Goal: Task Accomplishment & Management: Manage account settings

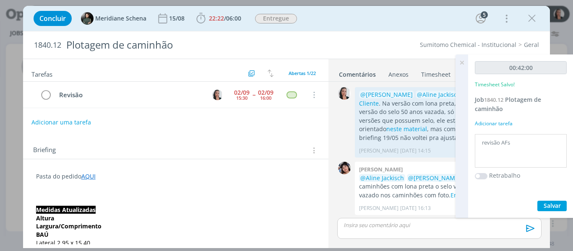
scroll to position [1115, 0]
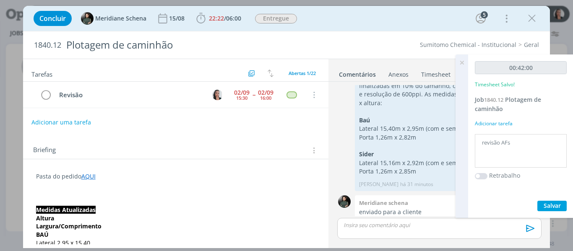
click at [397, 16] on div "Concluir Meridiane Schena 15/08 22:22 / 06:00 Iniciar Apontar Data * 02/09/2025…" at bounding box center [286, 18] width 514 height 20
click at [462, 61] on icon at bounding box center [461, 62] width 15 height 16
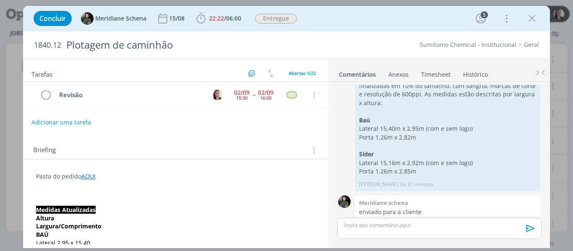
click at [431, 22] on div "Concluir Meridiane Schena 15/08 22:22 / 06:00 Iniciar Apontar Data * 02/09/2025…" at bounding box center [286, 18] width 514 height 20
click at [328, 15] on div "Concluir Meridiane Schena 15/08 22:22 / 06:00 Iniciar Apontar Data * 02/09/2025…" at bounding box center [286, 18] width 514 height 20
click at [47, 93] on icon "dialog" at bounding box center [46, 95] width 12 height 13
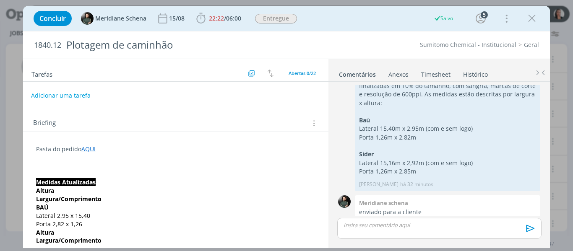
click at [62, 96] on button "Adicionar uma tarefa" at bounding box center [61, 95] width 60 height 14
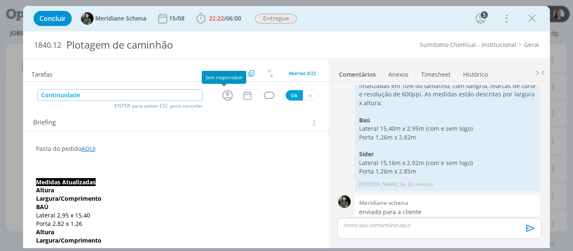
click at [224, 97] on icon "dialog" at bounding box center [227, 95] width 13 height 13
type input "Continuidade"
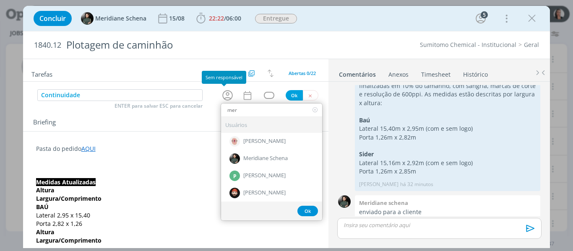
type input "meri"
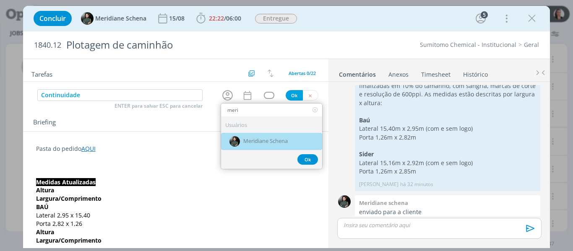
click at [254, 147] on div "Meridiane Schena" at bounding box center [271, 141] width 101 height 17
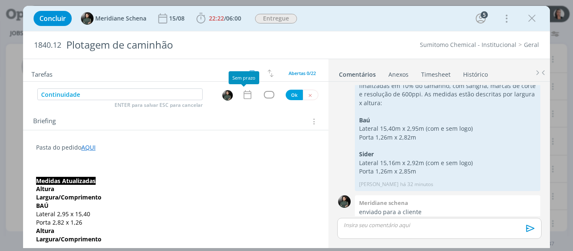
click at [248, 96] on icon "dialog" at bounding box center [247, 94] width 11 height 11
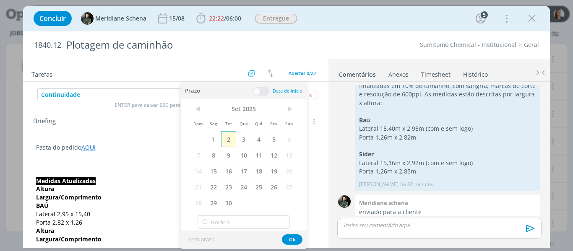
click at [233, 135] on span "2" at bounding box center [228, 139] width 15 height 16
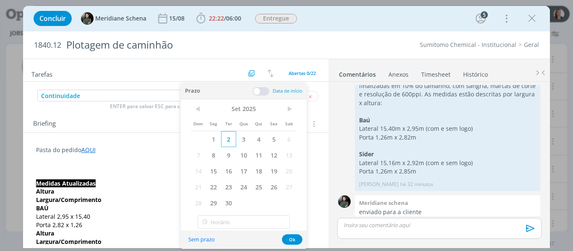
click at [230, 140] on span "2" at bounding box center [228, 139] width 15 height 16
click at [233, 223] on input "text" at bounding box center [243, 221] width 92 height 13
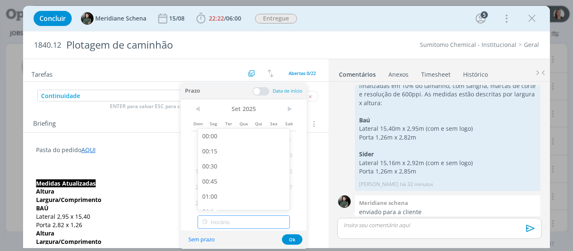
type input "17:00"
click at [221, 201] on div "17:00" at bounding box center [245, 199] width 94 height 15
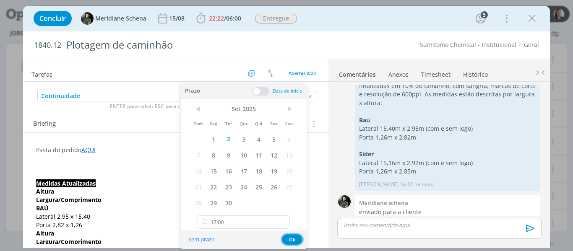
click at [296, 241] on button "Ok" at bounding box center [292, 239] width 21 height 10
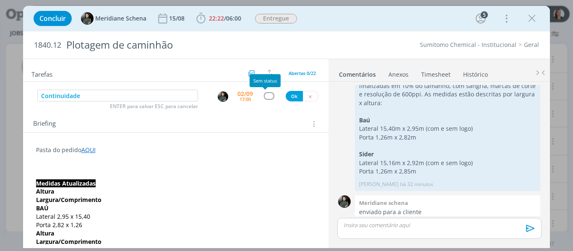
click at [269, 93] on div "dialog" at bounding box center [269, 95] width 10 height 7
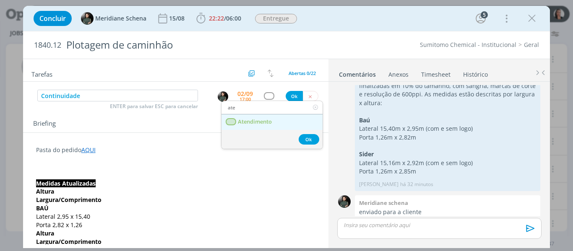
type input "ate"
click at [265, 121] on span "Atendimento" at bounding box center [255, 122] width 34 height 7
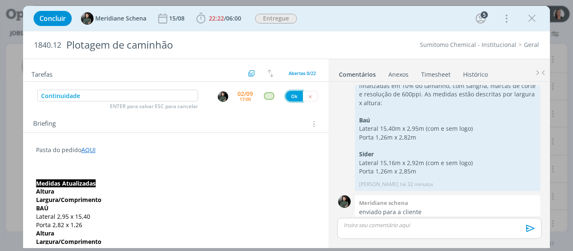
click at [289, 98] on button "Ok" at bounding box center [293, 96] width 17 height 10
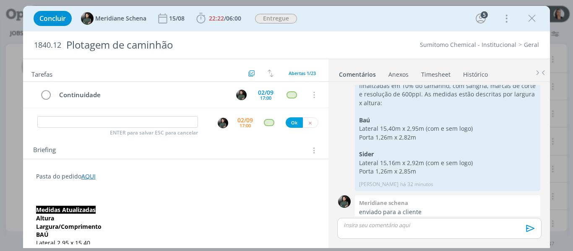
click at [422, 22] on div "Concluir Meridiane Schena 15/08 22:22 / 06:00 Iniciar Apontar Data * 02/09/2025…" at bounding box center [286, 18] width 514 height 20
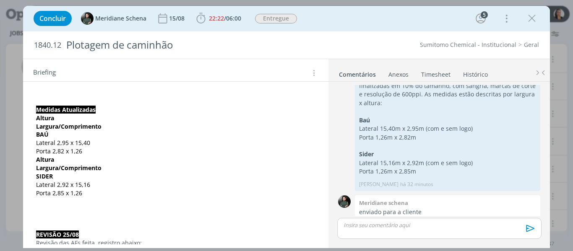
scroll to position [0, 0]
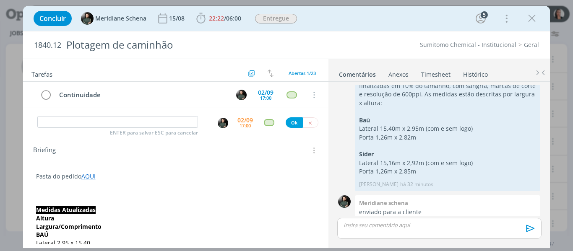
click at [533, 18] on icon "dialog" at bounding box center [531, 18] width 13 height 13
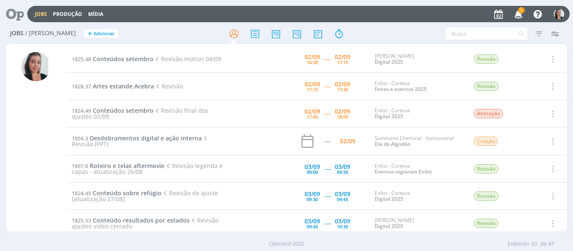
click at [520, 7] on span "1" at bounding box center [521, 10] width 7 height 6
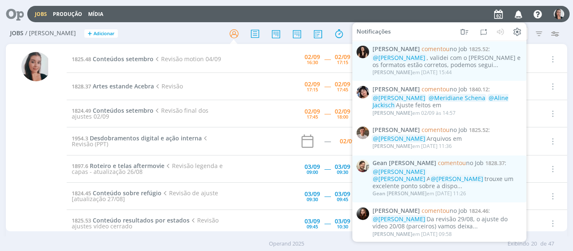
click at [520, 7] on icon "button" at bounding box center [518, 14] width 15 height 14
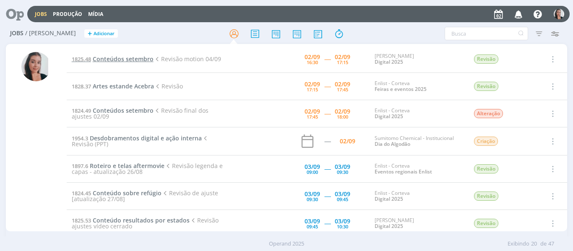
click at [124, 60] on span "Conteúdos setembro" at bounding box center [123, 59] width 61 height 8
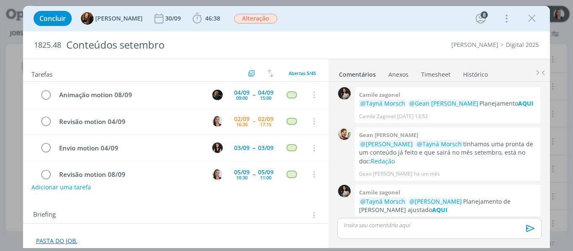
scroll to position [1080, 0]
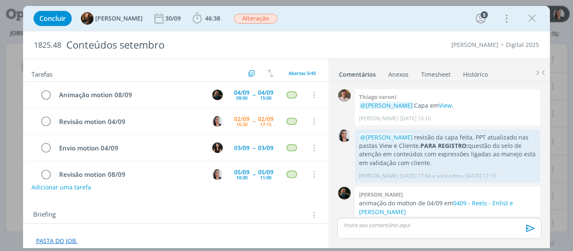
click at [368, 13] on div "Concluir Tayná Morsch 30/09 46:38 Iniciar Apontar Data * 02/09/2025 Horas * 00:…" at bounding box center [286, 18] width 514 height 20
drag, startPoint x: 187, startPoint y: 19, endPoint x: 207, endPoint y: 27, distance: 21.3
click at [191, 19] on icon "dialog" at bounding box center [197, 18] width 13 height 13
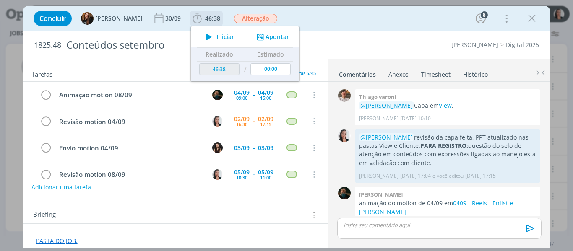
click at [216, 36] on span "Iniciar" at bounding box center [225, 37] width 18 height 6
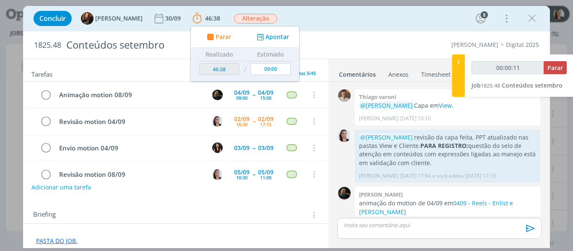
type input "00:00:12"
click at [459, 66] on icon at bounding box center [458, 62] width 8 height 9
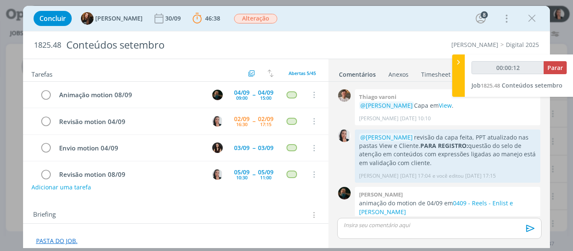
click at [432, 18] on div "Concluir Tayná Morsch 30/09 46:38 Parar Apontar Data * 02/09/2025 Horas * 00:00…" at bounding box center [286, 18] width 514 height 20
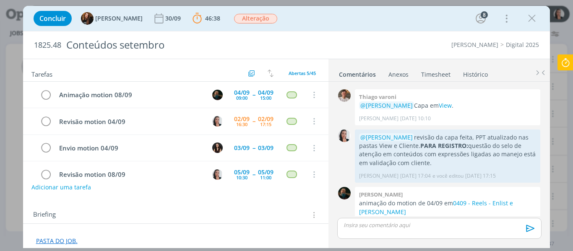
click at [348, 8] on div "Concluir Tayná Morsch 30/09 46:38 Parar Apontar Data * 02/09/2025 Horas * 00:00…" at bounding box center [286, 18] width 527 height 25
click at [475, 199] on link "0409 - Reels - Enlist e Cordius" at bounding box center [436, 207] width 154 height 16
click at [409, 22] on div "Concluir Tayná Morsch 30/09 46:38 Parar Apontar Data * 02/09/2025 Horas * 00:00…" at bounding box center [286, 18] width 514 height 20
click at [400, 21] on div "Concluir Tayná Morsch 30/09 46:38 Parar Apontar Data * 02/09/2025 Horas * 00:00…" at bounding box center [286, 18] width 514 height 20
click at [451, 101] on link "View" at bounding box center [445, 105] width 13 height 8
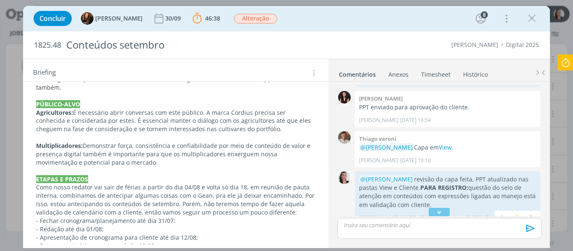
scroll to position [954, 0]
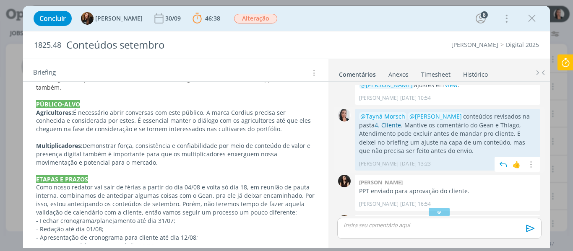
click at [374, 121] on link "4. Cliente" at bounding box center [387, 125] width 26 height 8
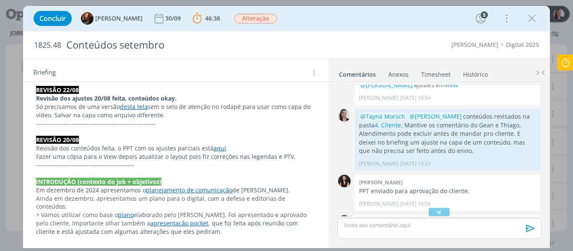
scroll to position [0, 0]
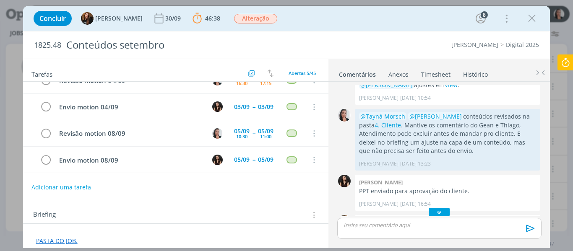
click at [437, 213] on icon "dialog" at bounding box center [439, 212] width 9 height 8
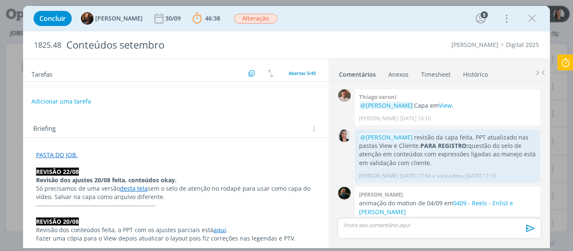
scroll to position [84, 0]
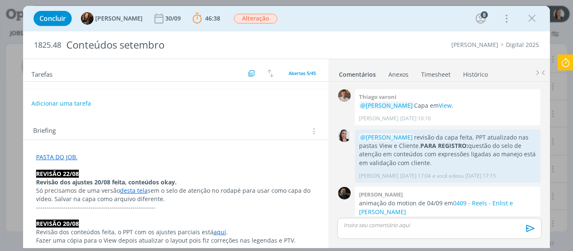
click at [103, 158] on p "PASTA DO JOB." at bounding box center [176, 157] width 280 height 8
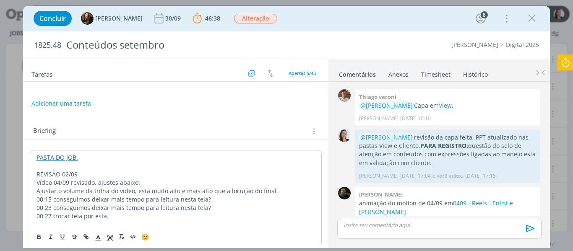
click at [65, 177] on p "REVISÃO 02/09" at bounding box center [175, 174] width 279 height 8
click at [110, 236] on rect "dialog" at bounding box center [110, 235] width 0 height 0
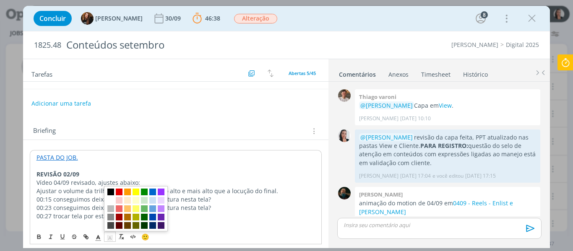
click at [112, 192] on span "dialog" at bounding box center [110, 192] width 7 height 7
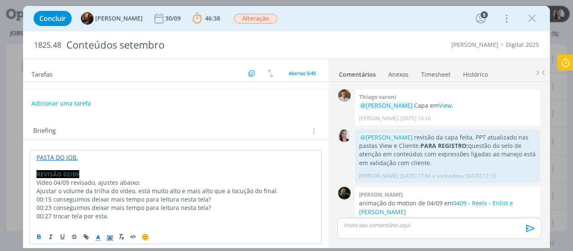
click at [101, 238] on icon "dialog" at bounding box center [98, 238] width 8 height 8
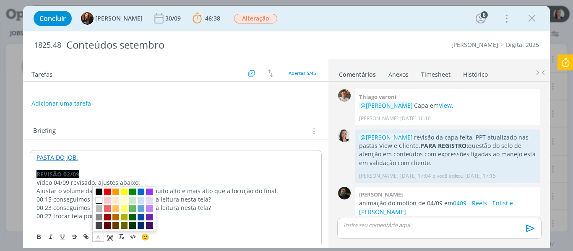
click at [100, 200] on span "dialog" at bounding box center [99, 200] width 7 height 7
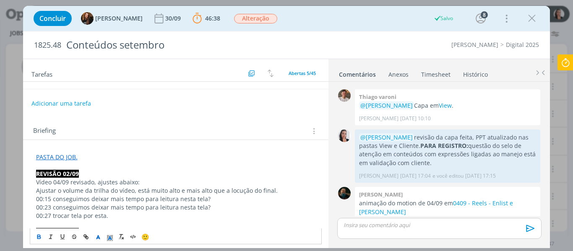
click at [114, 180] on p "Vídeo 04/09 revisado, ajustes abaixo:" at bounding box center [176, 182] width 280 height 8
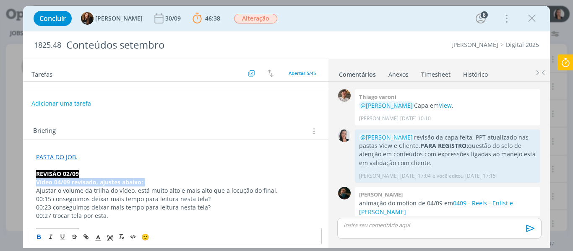
click at [114, 180] on strong "Vídeo 04/09 revisado, ajustes abaixo:" at bounding box center [89, 182] width 107 height 8
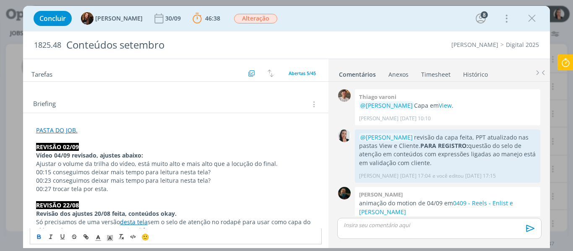
scroll to position [126, 0]
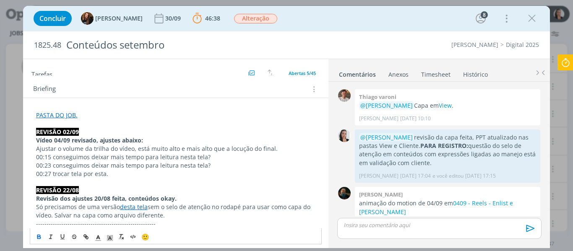
click at [117, 172] on p "00:27 trocar tela por esta." at bounding box center [176, 174] width 280 height 8
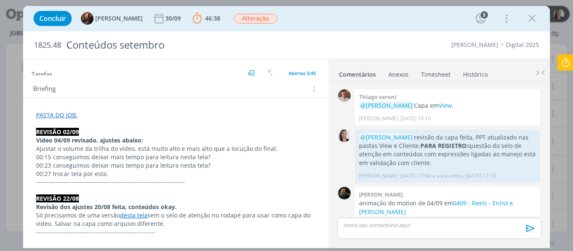
click at [390, 231] on div "dialog" at bounding box center [439, 228] width 204 height 21
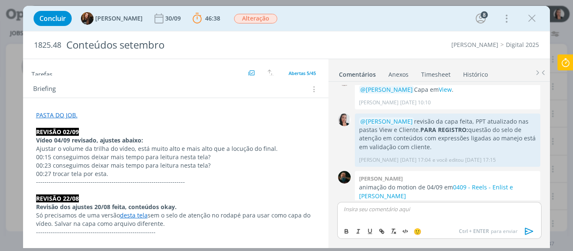
click at [442, 15] on div "Concluir Tayná Morsch 30/09 46:38 Parar Apontar Data * 02/09/2025 Horas * 00:00…" at bounding box center [286, 18] width 514 height 20
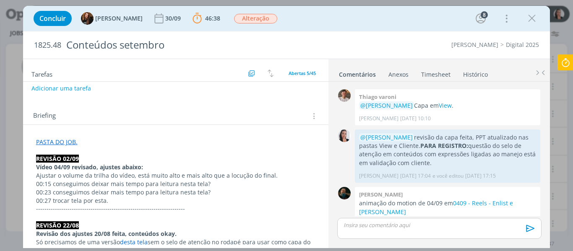
scroll to position [84, 0]
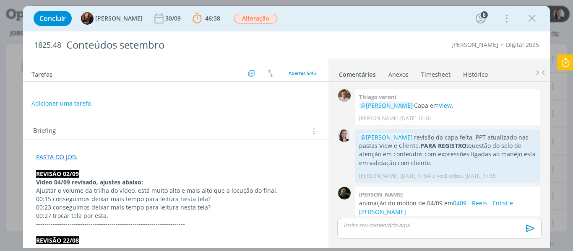
click at [97, 215] on p "00:27 trocar tela por esta." at bounding box center [176, 216] width 280 height 8
click at [106, 214] on p "00:27 trocar tela por esta." at bounding box center [175, 216] width 279 height 8
drag, startPoint x: 93, startPoint y: 217, endPoint x: 118, endPoint y: 215, distance: 24.4
click at [118, 215] on p "00:27 trocar tela por esta aqui." at bounding box center [175, 216] width 279 height 8
click at [87, 236] on icon "dialog" at bounding box center [86, 237] width 7 height 7
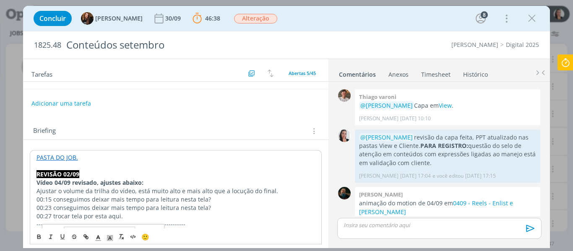
paste input "https://sobeae.sharepoint.com/sites/SOBEAE/Documentos%20Compartilhados/Forms/Al…"
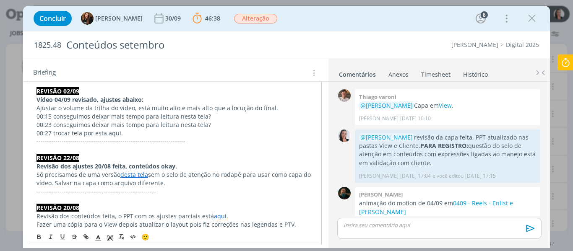
scroll to position [168, 0]
drag, startPoint x: 94, startPoint y: 133, endPoint x: 118, endPoint y: 133, distance: 23.9
click at [118, 133] on p "00:27 trocar tela por esta aqui." at bounding box center [175, 132] width 279 height 8
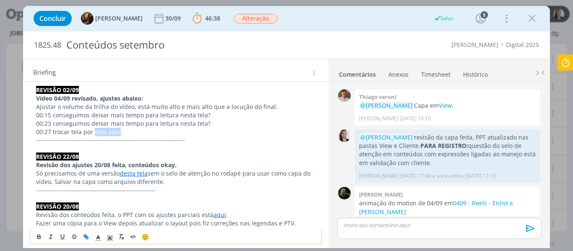
drag, startPoint x: 112, startPoint y: 134, endPoint x: 89, endPoint y: 235, distance: 104.0
click at [89, 235] on icon "dialog" at bounding box center [86, 237] width 7 height 7
paste input "https://sobeae.sharepoint.com/sites/SOBEAE/Documentos%20Compartilhados/Forms/Al…"
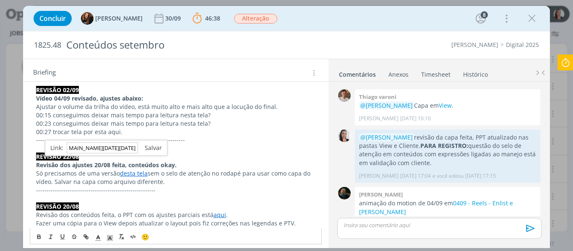
type input "https://sobeae.sharepoint.com/sites/SOBEAE/Documentos%20Compartilhados/Forms/Al…"
drag, startPoint x: 148, startPoint y: 145, endPoint x: 197, endPoint y: 161, distance: 51.4
click at [148, 145] on link "dialog" at bounding box center [150, 148] width 24 height 8
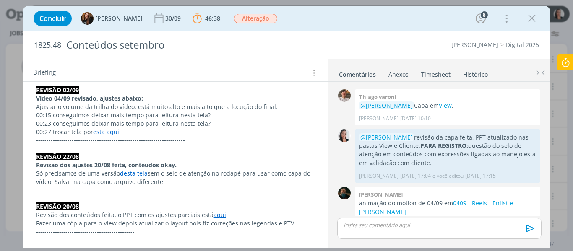
click at [563, 64] on icon at bounding box center [565, 62] width 15 height 16
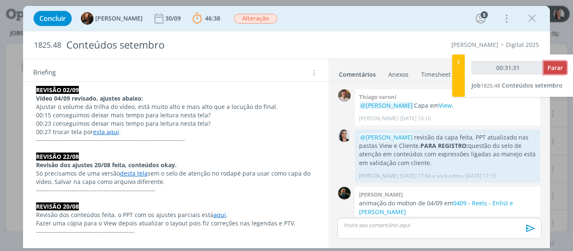
click at [559, 67] on span "Parar" at bounding box center [555, 68] width 16 height 8
click at [556, 71] on span "Parar" at bounding box center [555, 68] width 16 height 8
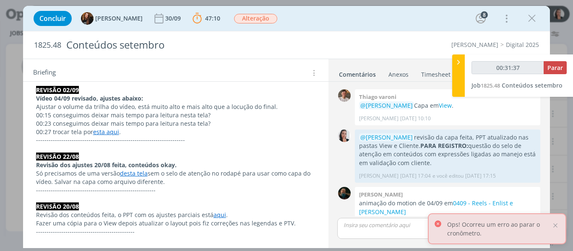
type input "00:32:00"
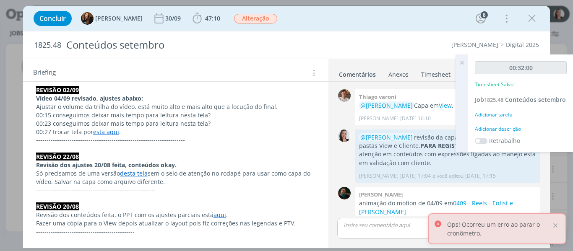
click at [488, 125] on div "Adicionar descrição" at bounding box center [521, 129] width 92 height 8
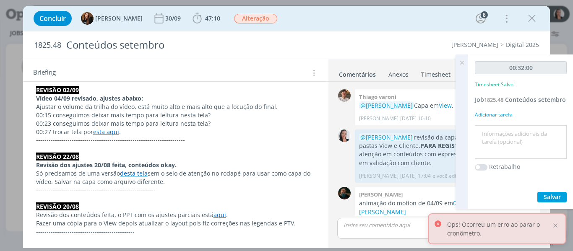
click at [492, 138] on textarea at bounding box center [521, 142] width 88 height 30
type textarea "revisão vídeo 04/09"
click at [552, 195] on span "Salvar" at bounding box center [551, 197] width 17 height 8
click at [462, 61] on icon at bounding box center [461, 62] width 15 height 16
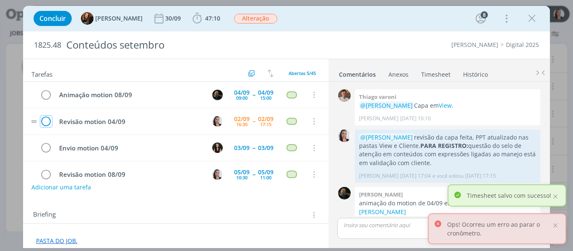
click at [49, 121] on icon "dialog" at bounding box center [46, 121] width 12 height 13
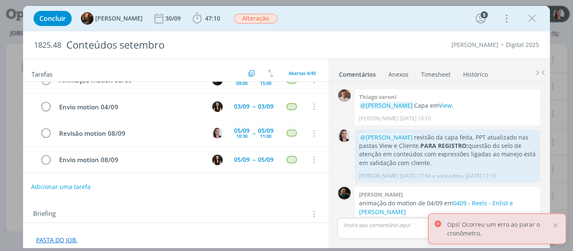
click at [72, 192] on button "Adicionar uma tarefa" at bounding box center [61, 187] width 60 height 14
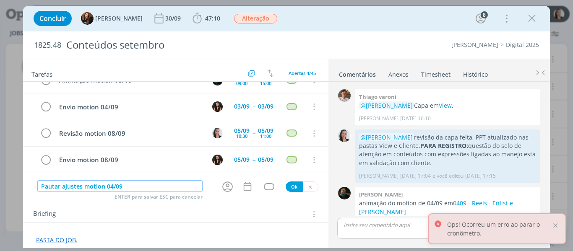
click at [226, 190] on icon "dialog" at bounding box center [227, 186] width 13 height 13
type input "Pautar ajustes motion 04/09"
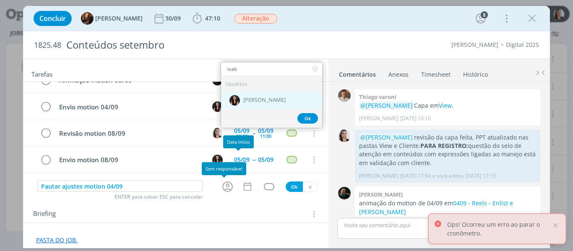
type input "isab"
click at [266, 98] on span "Isabelle Silva" at bounding box center [264, 100] width 42 height 7
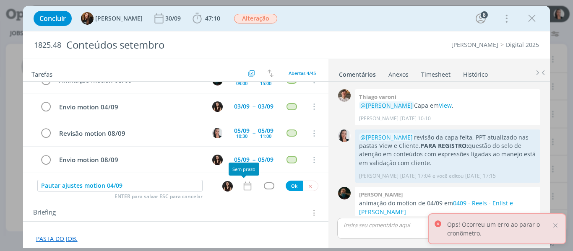
click at [243, 189] on icon "dialog" at bounding box center [247, 186] width 11 height 11
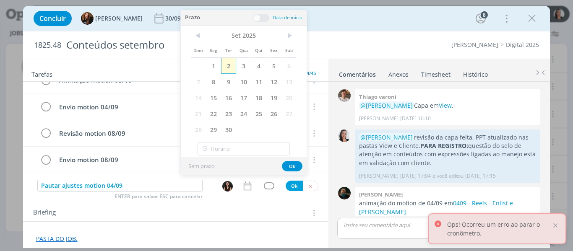
click at [230, 67] on span "2" at bounding box center [228, 66] width 15 height 16
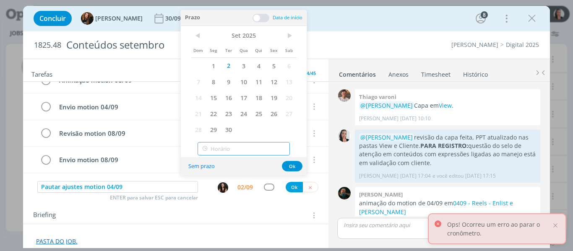
type input "18:00"
click at [231, 143] on input "18:00" at bounding box center [243, 148] width 92 height 13
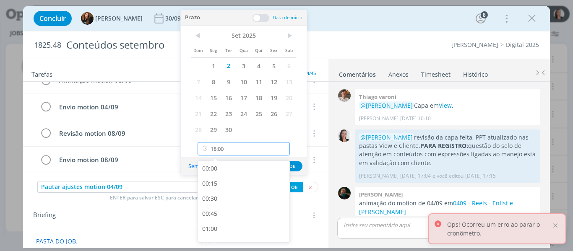
scroll to position [1023, 0]
click at [218, 232] on div "18:00" at bounding box center [245, 232] width 94 height 15
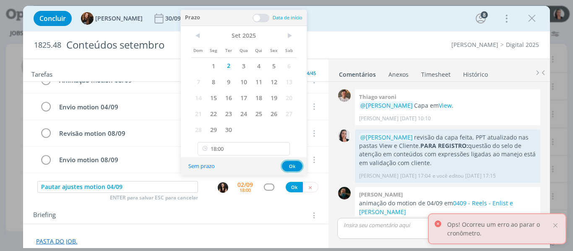
drag, startPoint x: 296, startPoint y: 167, endPoint x: 282, endPoint y: 177, distance: 17.8
click at [297, 167] on button "Ok" at bounding box center [292, 166] width 21 height 10
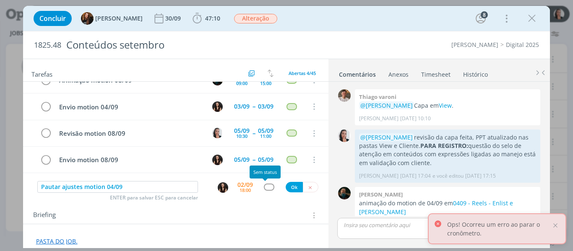
click at [267, 187] on div "dialog" at bounding box center [269, 187] width 10 height 7
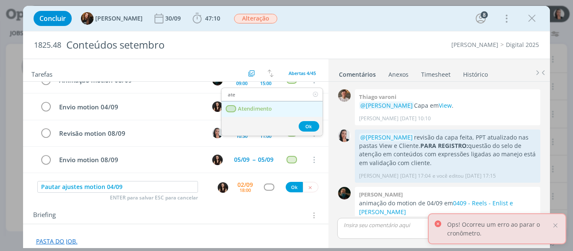
type input "ate"
click at [266, 112] on span "Atendimento" at bounding box center [255, 109] width 34 height 7
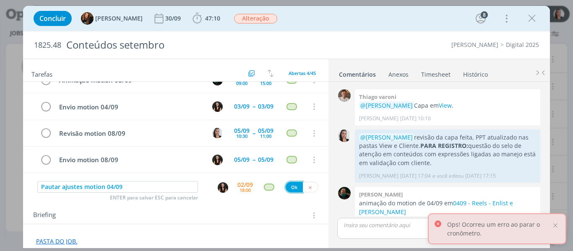
click at [288, 185] on button "Ok" at bounding box center [293, 187] width 17 height 10
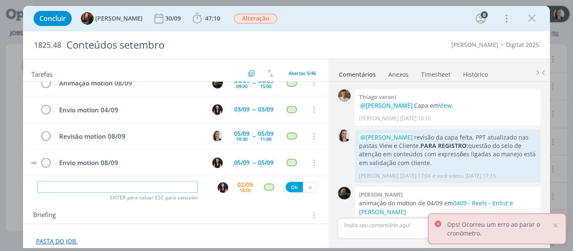
scroll to position [0, 0]
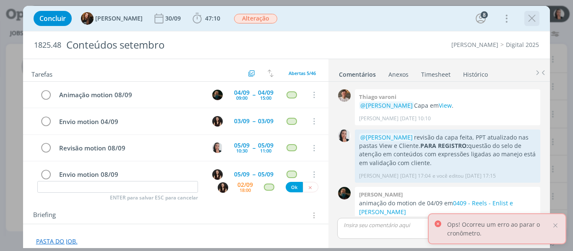
click at [532, 12] on icon "dialog" at bounding box center [531, 18] width 13 height 13
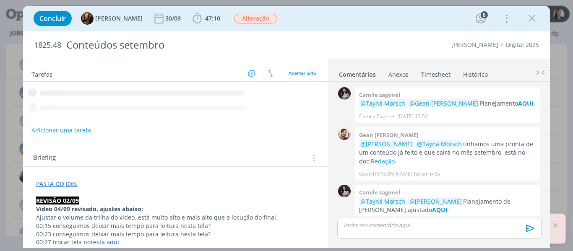
scroll to position [1080, 0]
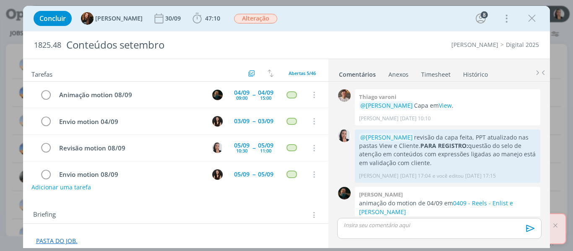
click at [410, 231] on div "dialog" at bounding box center [439, 228] width 204 height 21
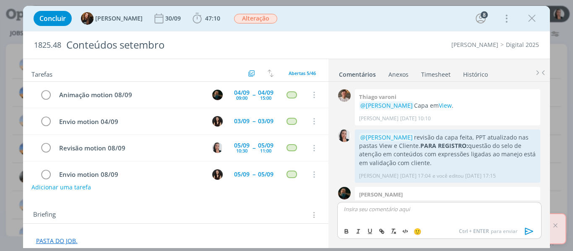
scroll to position [1096, 0]
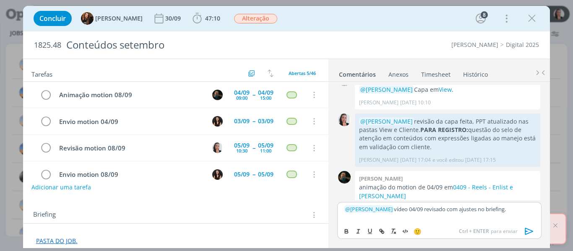
click at [529, 231] on icon "dialog" at bounding box center [529, 231] width 13 height 13
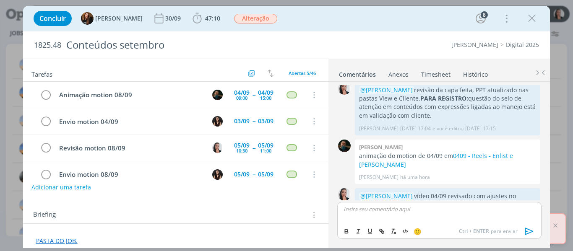
scroll to position [1128, 0]
click at [531, 21] on icon "dialog" at bounding box center [531, 18] width 13 height 13
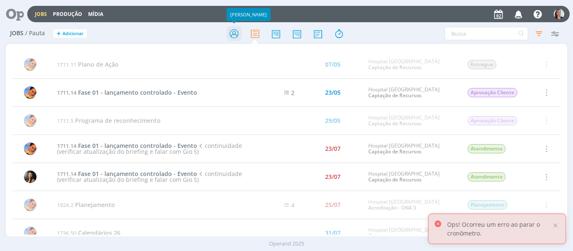
click at [231, 35] on icon at bounding box center [233, 34] width 15 height 16
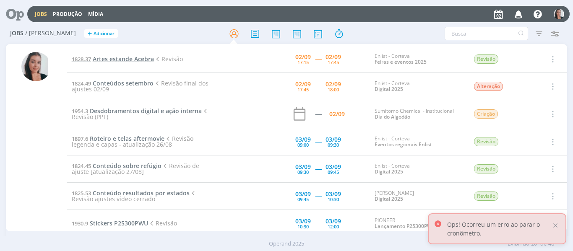
click at [144, 62] on span "Artes estande Acebra" at bounding box center [123, 59] width 61 height 8
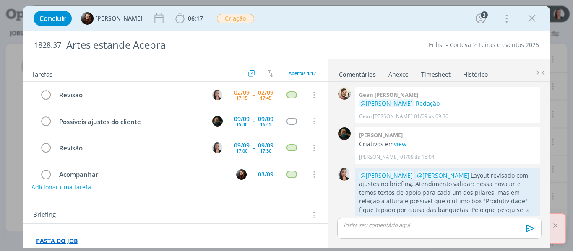
scroll to position [239, 0]
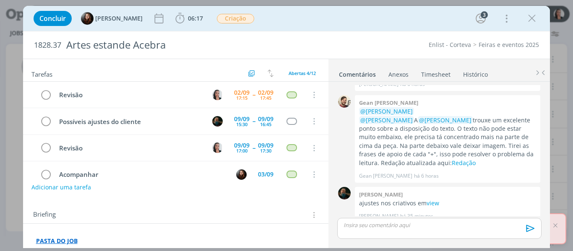
click at [306, 12] on div "Concluir Eduarda Pereira 06:17 Iniciar Apontar Data * 02/09/2025 Horas * 00:00 …" at bounding box center [286, 18] width 514 height 20
click at [322, 12] on div "Concluir Eduarda Pereira 06:17 Iniciar Apontar Data * 02/09/2025 Horas * 00:00 …" at bounding box center [286, 18] width 514 height 20
click at [178, 20] on icon "dialog" at bounding box center [180, 18] width 13 height 13
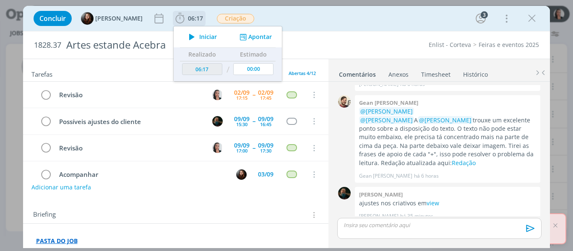
click at [200, 36] on span "Iniciar" at bounding box center [208, 37] width 18 height 6
click at [315, 29] on div "Concluir Eduarda Pereira 06:17 Iniciar Apontar Data * 02/09/2025 Horas * 00:00 …" at bounding box center [286, 18] width 527 height 25
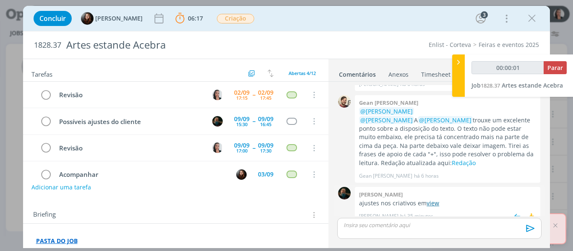
click at [430, 199] on link "view" at bounding box center [432, 203] width 13 height 8
type input "00:00:03"
drag, startPoint x: 460, startPoint y: 78, endPoint x: 432, endPoint y: 33, distance: 52.9
click at [460, 78] on div at bounding box center [458, 75] width 13 height 42
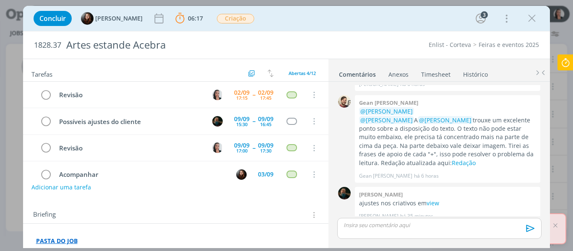
click at [416, 12] on div "Concluir Eduarda Pereira 06:17 Parar Apontar Data * 02/09/2025 Horas * 00:00 Ta…" at bounding box center [286, 18] width 514 height 20
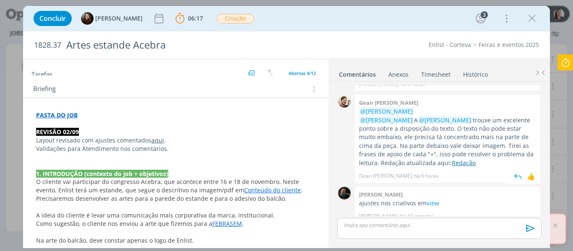
click at [475, 159] on link "Redação" at bounding box center [463, 163] width 24 height 8
click at [409, 226] on p "dialog" at bounding box center [439, 225] width 190 height 8
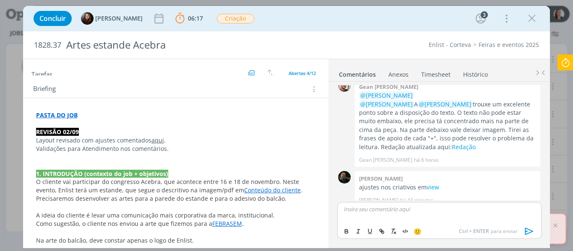
scroll to position [0, 0]
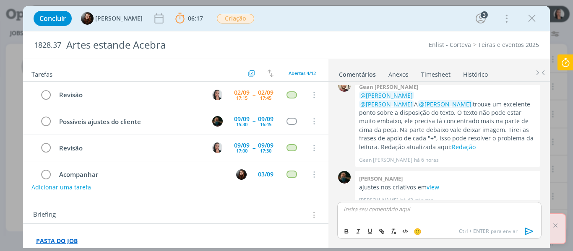
click at [373, 213] on div "dialog" at bounding box center [439, 212] width 204 height 21
click at [417, 215] on div "﻿ @ Eduarda Pereira ﻿" at bounding box center [439, 212] width 204 height 21
click at [499, 209] on p "﻿ @ Eduarda Pereira ﻿ layout revisado na pasta" at bounding box center [439, 209] width 190 height 8
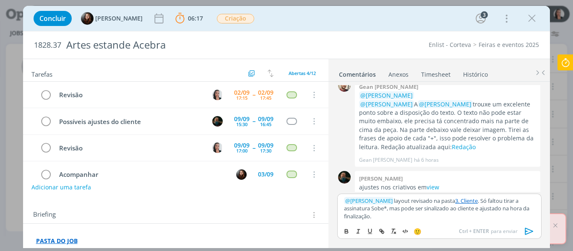
scroll to position [42, 0]
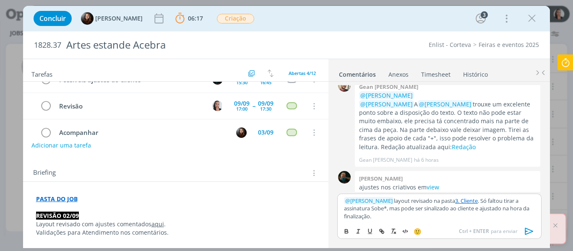
drag, startPoint x: 528, startPoint y: 232, endPoint x: 511, endPoint y: 232, distance: 16.8
click at [529, 232] on icon "dialog" at bounding box center [529, 231] width 13 height 13
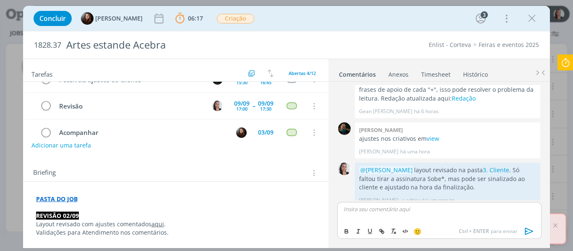
scroll to position [0, 0]
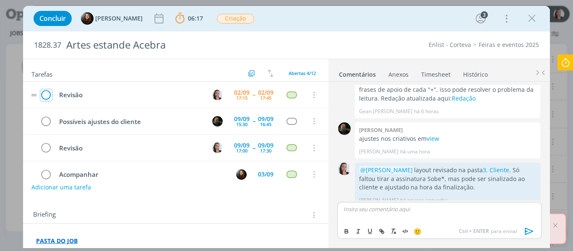
click at [44, 93] on icon "dialog" at bounding box center [46, 95] width 12 height 13
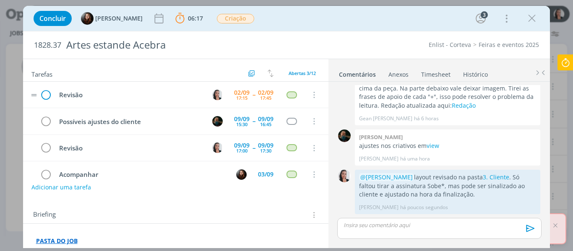
scroll to position [288, 0]
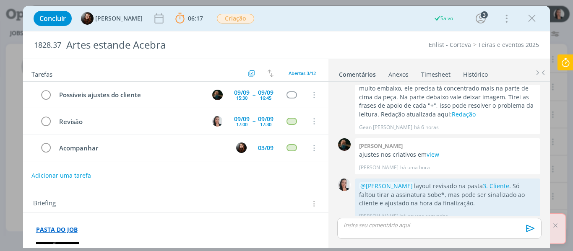
click at [568, 65] on icon at bounding box center [565, 62] width 15 height 16
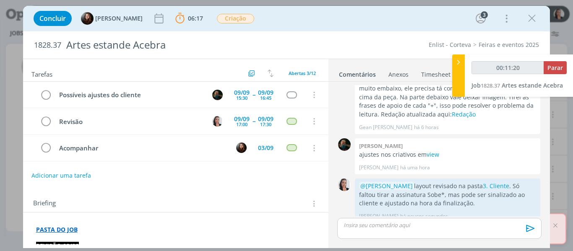
type input "00:11:21"
click at [554, 70] on span "Parar" at bounding box center [555, 68] width 16 height 8
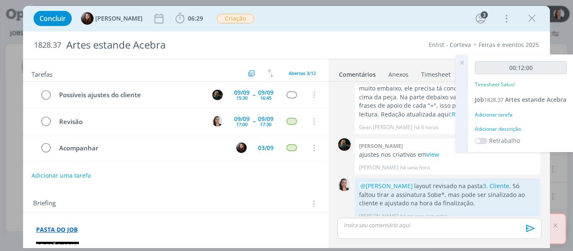
click at [500, 133] on div "Adicionar descrição" at bounding box center [521, 129] width 92 height 8
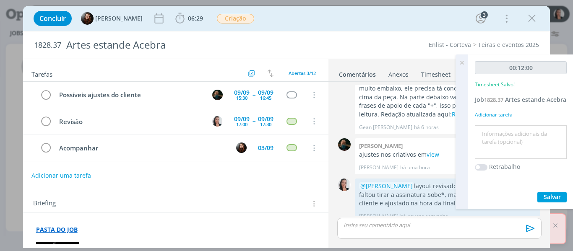
click at [501, 145] on textarea at bounding box center [521, 142] width 88 height 30
type textarea "revisão layout ajustado"
click at [550, 201] on span "Salvar" at bounding box center [551, 197] width 17 height 8
click at [461, 57] on icon at bounding box center [461, 62] width 15 height 16
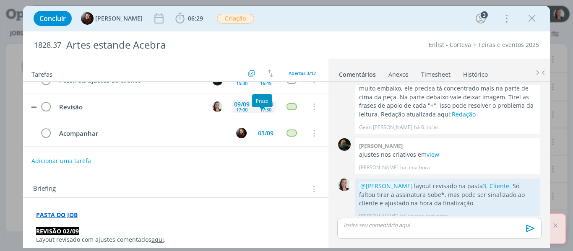
scroll to position [0, 0]
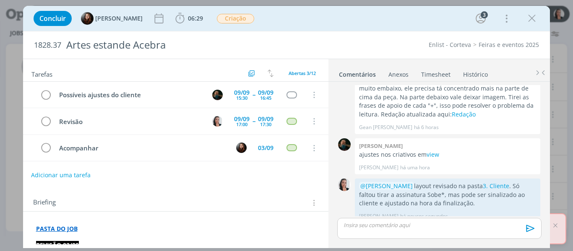
click at [67, 177] on button "Adicionar uma tarefa" at bounding box center [61, 175] width 60 height 14
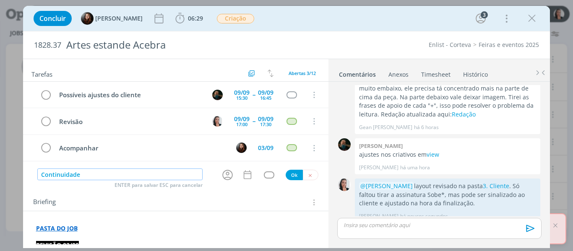
click at [222, 170] on icon "dialog" at bounding box center [227, 175] width 10 height 10
type input "Continuidade"
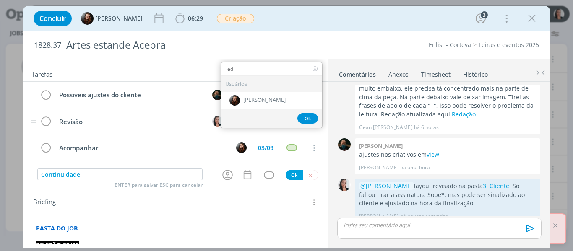
type input "ed"
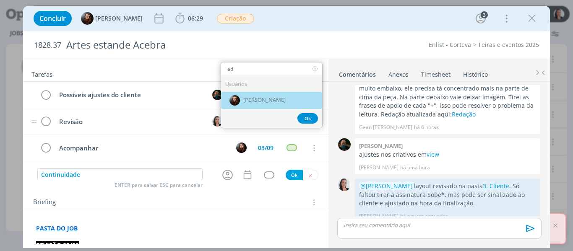
click at [250, 101] on span "Eduarda Pereira" at bounding box center [264, 100] width 42 height 7
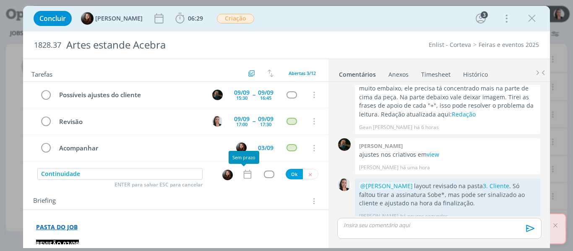
click at [243, 174] on icon "dialog" at bounding box center [247, 174] width 11 height 11
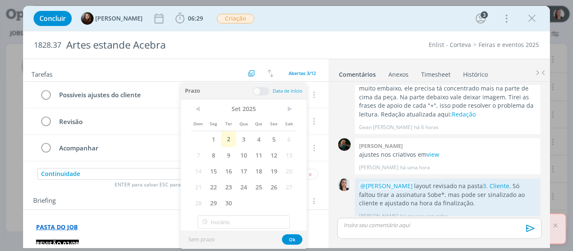
click at [231, 140] on span "2" at bounding box center [228, 139] width 15 height 16
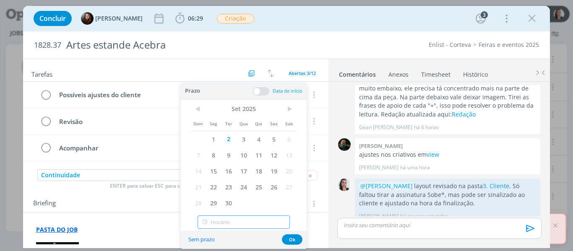
type input "18:00"
click at [239, 225] on input "18:00" at bounding box center [243, 221] width 92 height 13
click at [211, 202] on div "18:00" at bounding box center [245, 199] width 94 height 15
click at [294, 235] on button "Ok" at bounding box center [292, 239] width 21 height 10
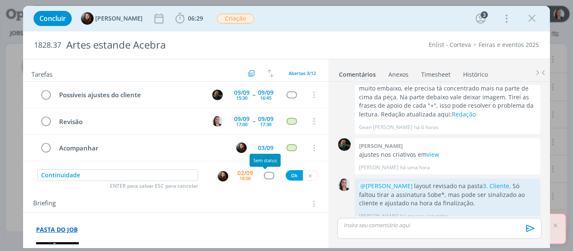
click at [265, 176] on div "dialog" at bounding box center [269, 175] width 10 height 7
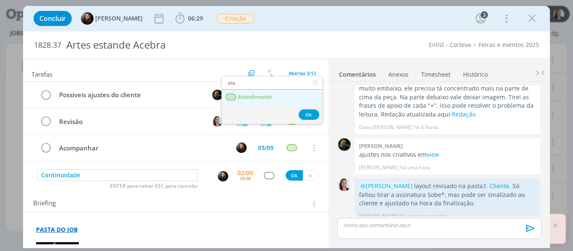
type input "ate"
click at [274, 96] on link "Atendimento" at bounding box center [271, 98] width 101 height 16
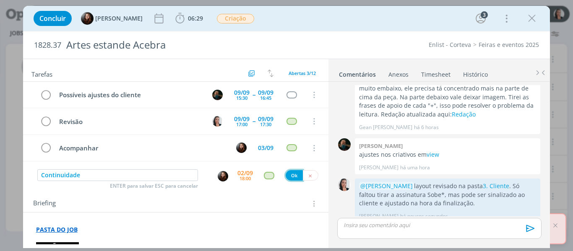
click at [290, 171] on button "Ok" at bounding box center [293, 175] width 17 height 10
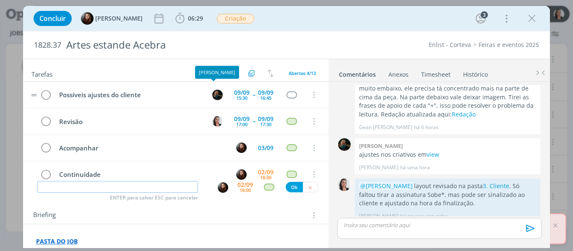
scroll to position [15, 0]
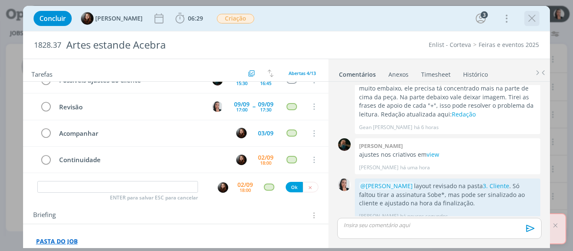
click at [527, 22] on icon "dialog" at bounding box center [531, 18] width 13 height 13
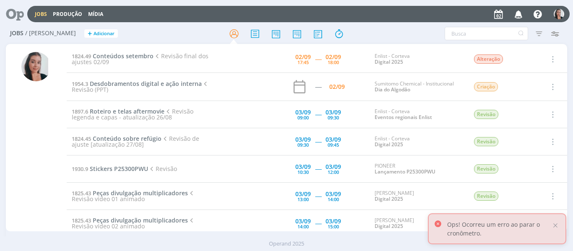
click at [548, 224] on p "Ops! Ocorreu um erro ao parar o cronômetro." at bounding box center [499, 229] width 104 height 18
click at [554, 223] on div at bounding box center [555, 226] width 8 height 8
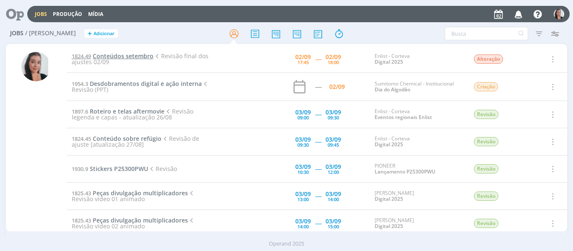
click at [142, 55] on span "Conteúdos setembro" at bounding box center [123, 56] width 61 height 8
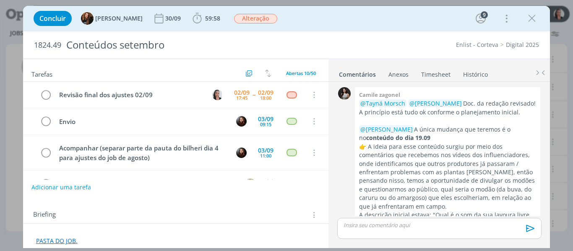
scroll to position [1197, 0]
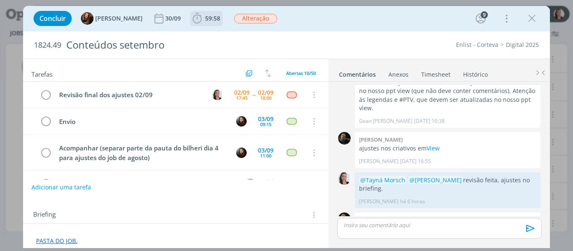
click at [191, 18] on icon "dialog" at bounding box center [197, 18] width 13 height 13
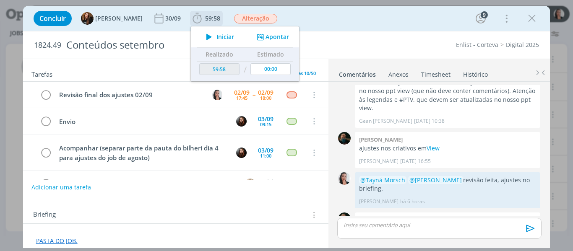
click at [203, 37] on icon "dialog" at bounding box center [209, 36] width 15 height 11
click at [314, 20] on div "Concluir Tayná Morsch 30/09 59:58 Iniciar Apontar Data * 02/09/2025 Horas * 00:…" at bounding box center [286, 18] width 514 height 20
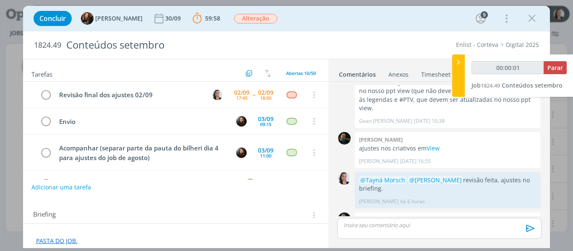
click at [434, 225] on link "View" at bounding box center [432, 229] width 13 height 8
type input "00:00:03"
click at [460, 61] on icon at bounding box center [458, 62] width 8 height 9
click at [440, 28] on div "Concluir Tayná Morsch 30/09 59:58 Parar Apontar Data * 02/09/2025 Horas * 00:00…" at bounding box center [286, 18] width 514 height 20
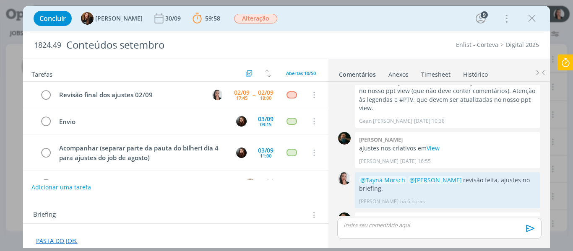
click at [382, 20] on div "Concluir Tayná Morsch 30/09 59:58 Parar Apontar Data * 02/09/2025 Horas * 00:00…" at bounding box center [286, 18] width 514 height 20
drag, startPoint x: 386, startPoint y: 23, endPoint x: 461, endPoint y: 9, distance: 76.8
click at [386, 23] on div "Concluir Tayná Morsch 30/09 59:58 Parar Apontar Data * 02/09/2025 Horas * 00:00…" at bounding box center [286, 18] width 514 height 20
click at [349, 11] on div "Concluir Tayná Morsch 30/09 59:58 Parar Apontar Data * 02/09/2025 Horas * 00:00…" at bounding box center [286, 18] width 514 height 20
drag, startPoint x: 505, startPoint y: 222, endPoint x: 499, endPoint y: 221, distance: 5.9
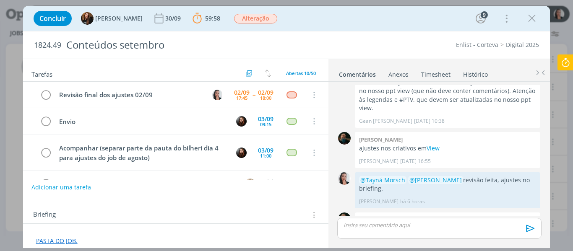
click at [505, 222] on p "dialog" at bounding box center [439, 225] width 190 height 8
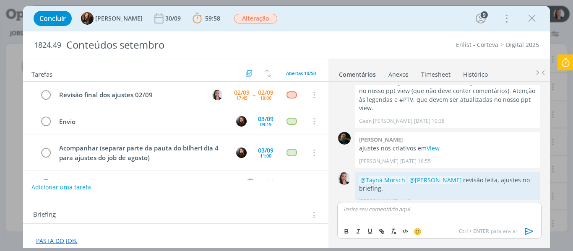
scroll to position [1213, 0]
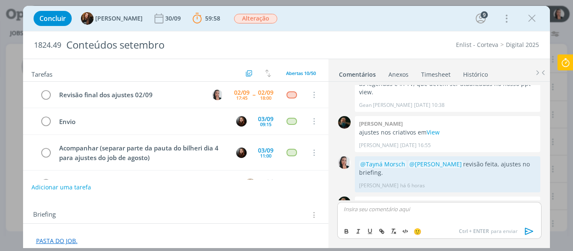
click at [357, 13] on div "Concluir Tayná Morsch 30/09 59:58 Parar Apontar Data * 02/09/2025 Horas * 00:00…" at bounding box center [286, 18] width 514 height 20
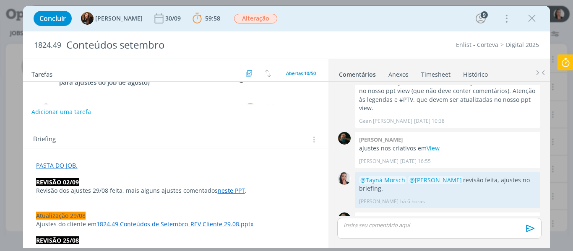
scroll to position [84, 0]
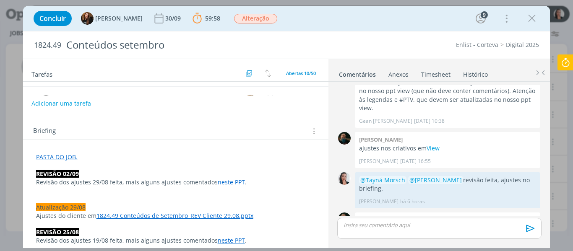
click at [107, 156] on p "PASTA DO JOB." at bounding box center [176, 157] width 280 height 8
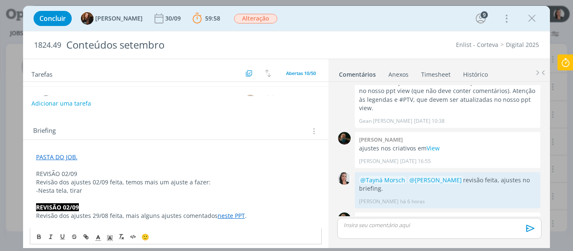
click at [106, 189] on p "-Nesta tela, tirar" at bounding box center [176, 191] width 280 height 8
click at [70, 189] on p "-Nesta tela, tirar" at bounding box center [176, 191] width 280 height 8
drag, startPoint x: 70, startPoint y: 189, endPoint x: 104, endPoint y: 213, distance: 41.2
click at [70, 189] on p "-Nesta tela, tirar" at bounding box center [176, 191] width 280 height 8
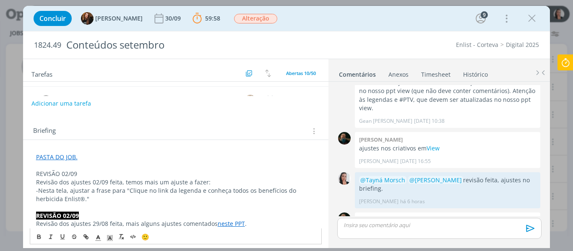
click at [183, 189] on p "-Nesta tela, ajustar a frase para "Clique no link da legenda e conheça todos os…" at bounding box center [176, 195] width 280 height 17
click at [179, 189] on p "-Nesta tela, ajustar a frase para "Clique no link e conheça todos os benefícios…" at bounding box center [176, 195] width 280 height 17
drag, startPoint x: 64, startPoint y: 190, endPoint x: 39, endPoint y: 189, distance: 25.2
click at [39, 189] on p "-Nesta tela, ajustar a frase para "Clique no link e conheça todos os benefícios…" at bounding box center [176, 195] width 280 height 17
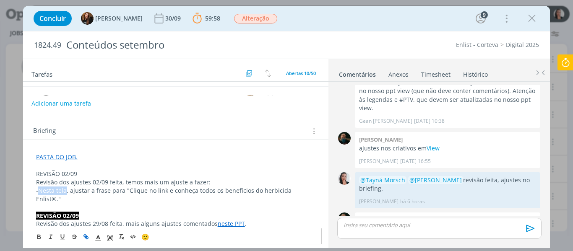
click at [83, 235] on icon "dialog" at bounding box center [86, 237] width 7 height 7
paste input "https://sobeae.sharepoint.com/sites/SOBEAE/Documentos%20Compartilhados/Forms/Al…"
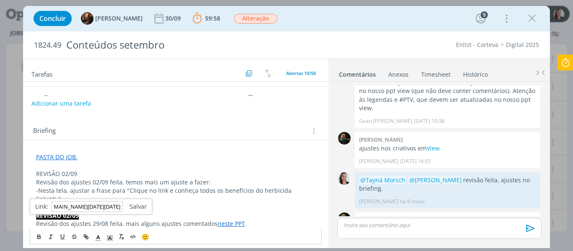
click at [135, 208] on link "dialog" at bounding box center [135, 206] width 24 height 8
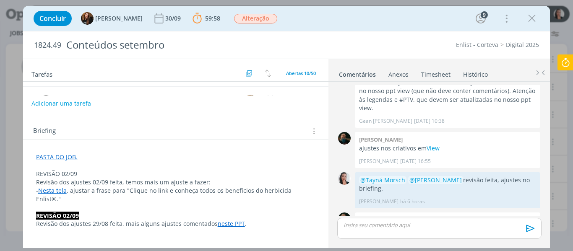
click at [355, 20] on div "Concluir Tayná Morsch 30/09 59:58 Parar Apontar Data * 02/09/2025 Horas * 00:00…" at bounding box center [286, 18] width 514 height 20
click at [408, 13] on div "Concluir Tayná Morsch 30/09 59:58 Parar Apontar Data * 02/09/2025 Horas * 00:00…" at bounding box center [286, 18] width 514 height 20
click at [366, 14] on div "Concluir Tayná Morsch 30/09 59:58 Parar Apontar Data * 02/09/2025 Horas * 00:00…" at bounding box center [286, 18] width 514 height 20
click at [372, 15] on div "Concluir Tayná Morsch 30/09 59:58 Parar Apontar Data * 02/09/2025 Horas * 00:00…" at bounding box center [286, 18] width 514 height 20
click at [373, 21] on div "Concluir Tayná Morsch 30/09 59:58 Parar Apontar Data * 02/09/2025 Horas * 00:00…" at bounding box center [286, 18] width 514 height 20
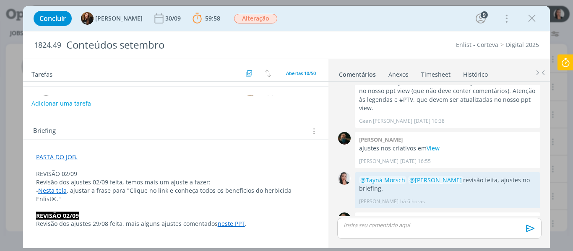
click at [236, 220] on link "neste PPT" at bounding box center [231, 224] width 27 height 8
click at [231, 220] on link "neste PPT" at bounding box center [231, 224] width 27 height 8
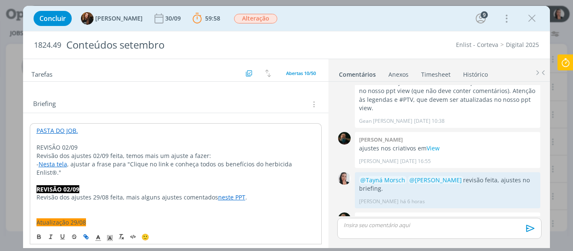
scroll to position [126, 0]
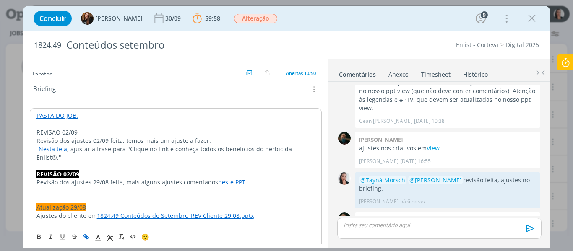
click at [47, 116] on link "PASTA DO JOB." at bounding box center [57, 116] width 42 height 8
click at [81, 130] on link "https://sobeae.sharepoint.com/:f:/s/SOBEAE/EuKMwhTm8kNNvMuE6lxPstsB-B74OjIRpFMM…" at bounding box center [90, 131] width 63 height 11
click at [70, 170] on strong "REVISÃO 02/09" at bounding box center [57, 174] width 43 height 8
click at [70, 133] on p "REVISÃO 02/09" at bounding box center [175, 132] width 279 height 8
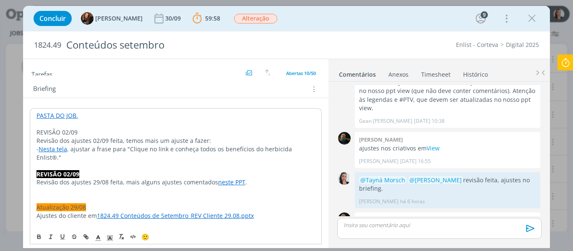
click at [70, 133] on p "REVISÃO 02/09" at bounding box center [175, 132] width 279 height 8
click at [108, 239] on icon "dialog" at bounding box center [110, 238] width 8 height 8
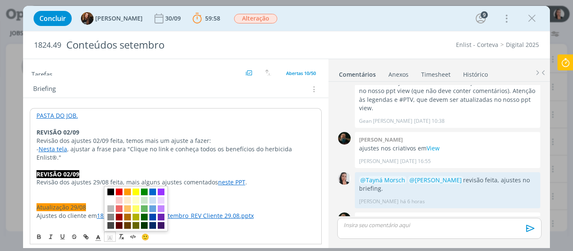
click at [110, 193] on span "dialog" at bounding box center [110, 192] width 7 height 7
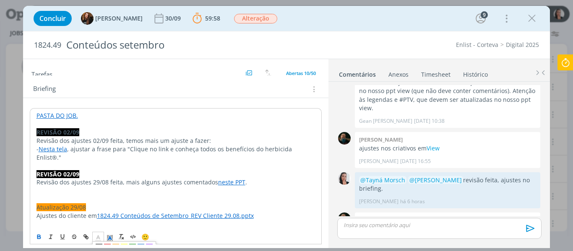
click at [99, 236] on icon "dialog" at bounding box center [98, 238] width 8 height 8
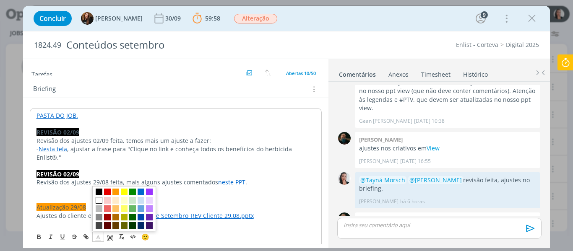
click at [99, 201] on span "dialog" at bounding box center [99, 200] width 7 height 7
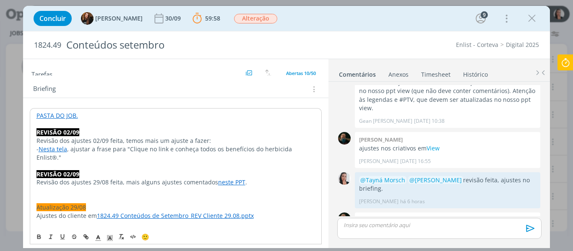
click at [228, 140] on p "Revisão dos ajustes 02/09 feita, temos mais um ajuste a fazer:" at bounding box center [175, 141] width 279 height 8
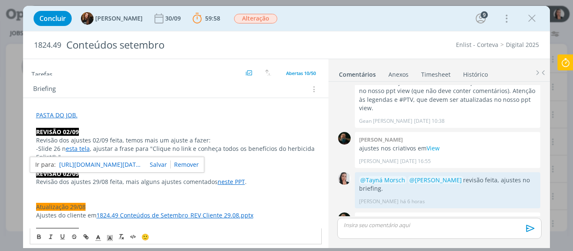
click at [108, 149] on p "-Slide 26 n esta tela , ajustar a frase para "Clique no link e conheça todos os…" at bounding box center [176, 153] width 280 height 17
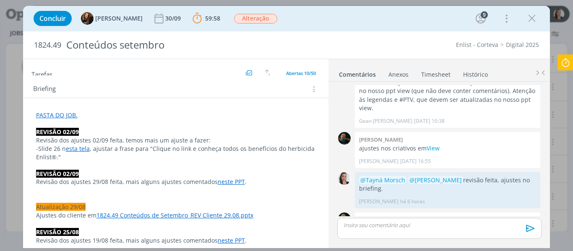
click at [222, 142] on p "Revisão dos ajustes 02/09 feita, temos mais um ajuste a fazer:" at bounding box center [176, 140] width 280 height 8
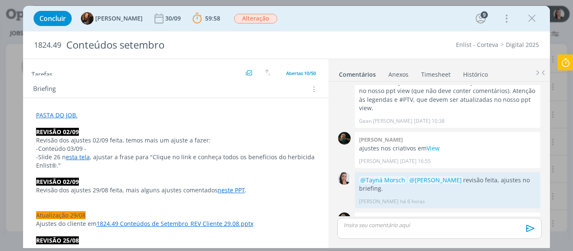
click at [108, 147] on p "-Conteúdo 03/09 -" at bounding box center [176, 149] width 280 height 8
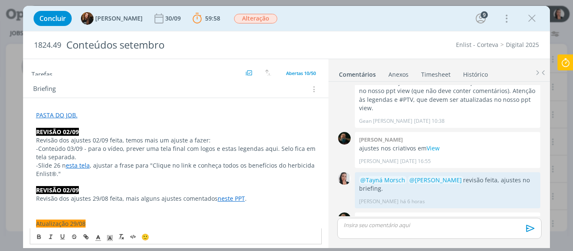
click at [287, 147] on p "-Conteúdo 03/09 - para o vídeo, prever uma tela final com logos e estas legenda…" at bounding box center [176, 153] width 280 height 17
click at [263, 147] on p "-Conteúdo 03/09 - para o vídeo, prever uma tela final com logos e estas legenda…" at bounding box center [176, 153] width 280 height 17
click at [88, 236] on icon "dialog" at bounding box center [86, 237] width 7 height 7
paste input "https://sobeae.sharepoint.com/sites/SOBEAE/Documentos%20Compartilhados/Forms/Al…"
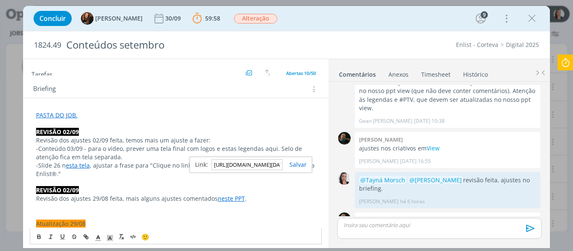
scroll to position [0, 1988]
type input "https://sobeae.sharepoint.com/sites/SOBEAE/Documentos%20Compartilhados/Forms/Al…"
click at [297, 163] on link "dialog" at bounding box center [295, 165] width 24 height 8
click at [97, 165] on p "-Slide 26 n esta tela , ajustar a frase para "Clique no link e conheça todos os…" at bounding box center [176, 169] width 280 height 17
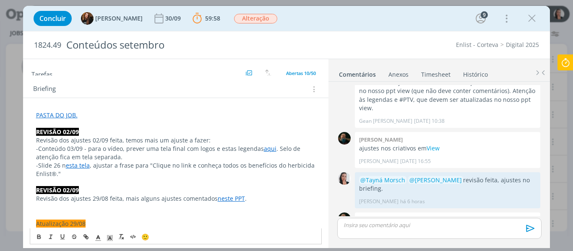
click at [97, 169] on p "-Slide 26 n esta tela , ajustar a frase para "Clique no link e conheça todos os…" at bounding box center [176, 169] width 280 height 17
click at [98, 181] on p "dialog" at bounding box center [176, 182] width 280 height 8
click at [90, 173] on p "-Slide 26 n esta tela , ajustar a frase para "Clique no link e conheça todos os…" at bounding box center [176, 169] width 280 height 17
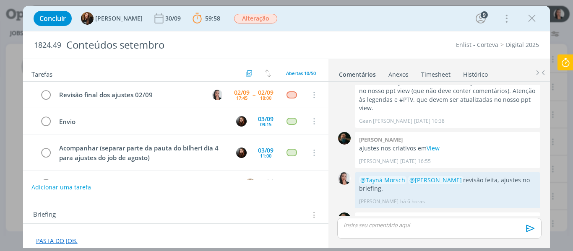
click at [400, 229] on div "dialog" at bounding box center [439, 228] width 204 height 21
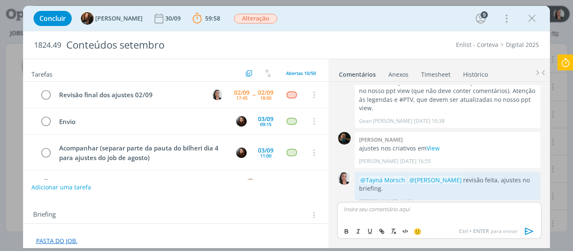
scroll to position [1213, 0]
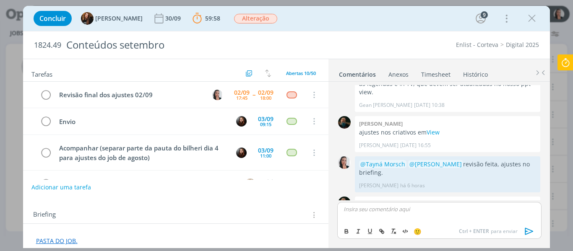
click at [491, 215] on div "dialog" at bounding box center [439, 212] width 204 height 21
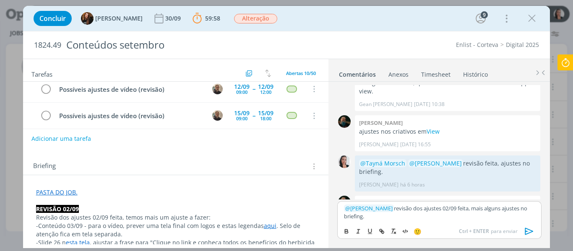
scroll to position [126, 0]
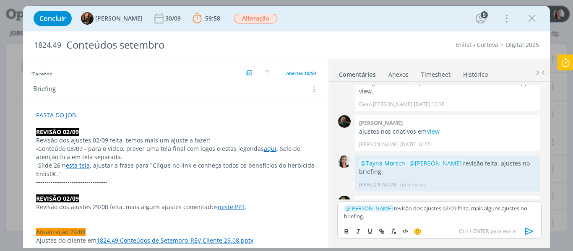
click at [529, 235] on icon "dialog" at bounding box center [529, 231] width 13 height 13
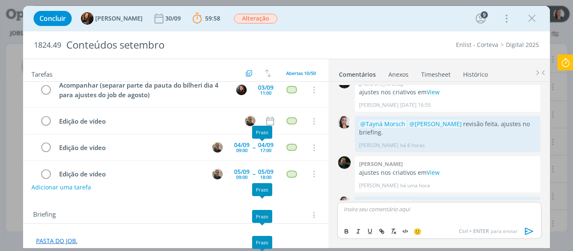
scroll to position [0, 0]
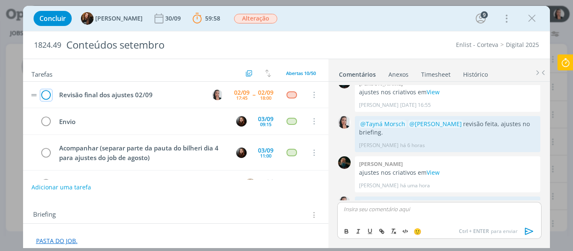
click at [49, 93] on icon "dialog" at bounding box center [46, 95] width 12 height 13
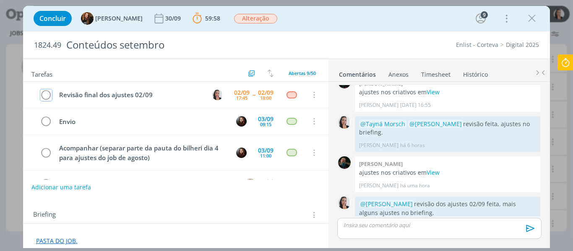
scroll to position [1237, 0]
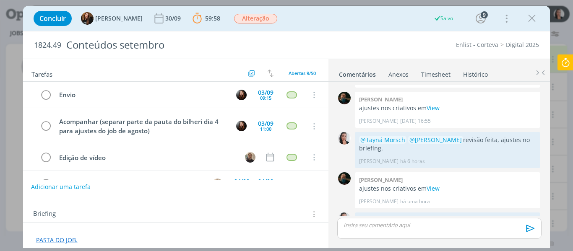
click at [74, 191] on button "Adicionar uma tarefa" at bounding box center [61, 187] width 60 height 14
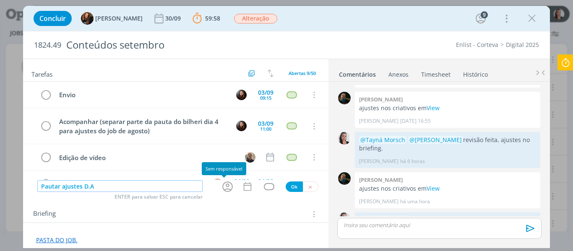
click at [221, 189] on icon "dialog" at bounding box center [227, 186] width 13 height 13
type input "Pautar ajustes D.A"
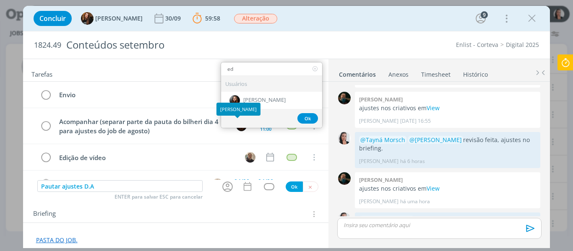
type input "ed"
click at [241, 103] on div "Eduarda Pereira" at bounding box center [238, 109] width 44 height 13
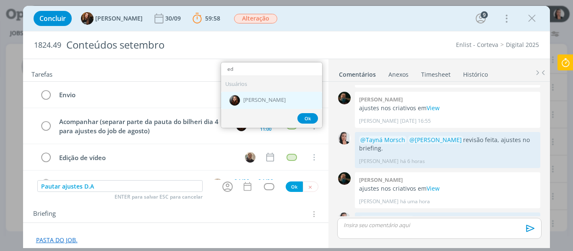
click at [245, 97] on span "Eduarda Pereira" at bounding box center [264, 100] width 42 height 7
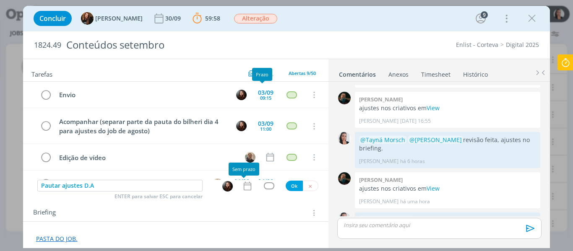
click at [244, 190] on icon "dialog" at bounding box center [248, 186] width 8 height 9
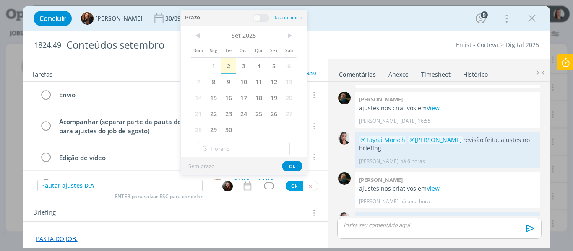
click at [224, 66] on span "2" at bounding box center [228, 66] width 15 height 16
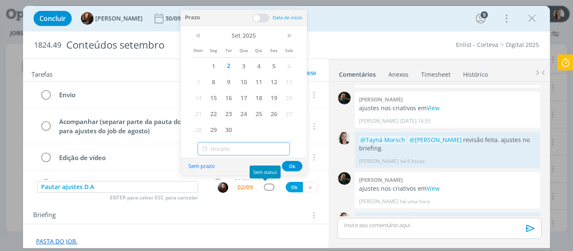
click at [273, 146] on input "text" at bounding box center [243, 148] width 92 height 13
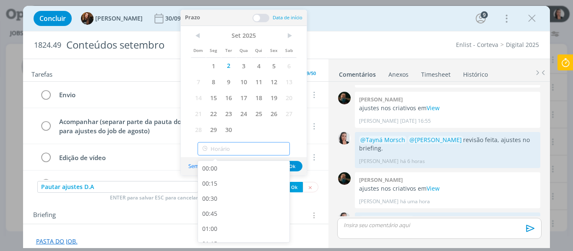
type input "18:00"
click at [225, 145] on input "18:00" at bounding box center [243, 148] width 92 height 13
click at [224, 232] on div "18:00" at bounding box center [245, 232] width 94 height 15
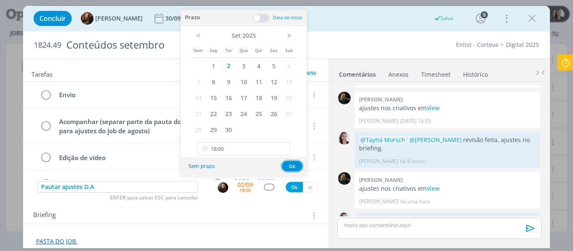
click at [292, 165] on button "Ok" at bounding box center [292, 166] width 21 height 10
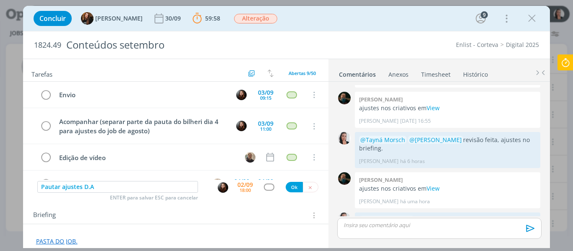
click at [265, 187] on div "dialog" at bounding box center [269, 187] width 10 height 7
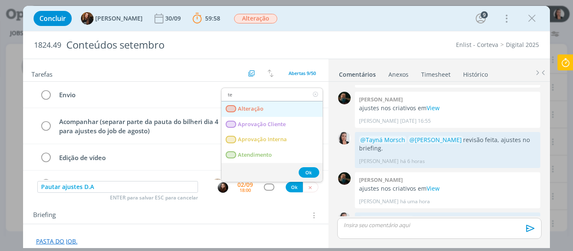
type input "t"
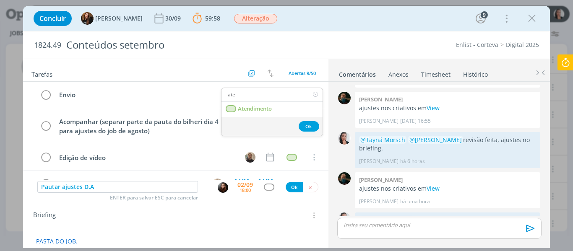
type input "ate"
click at [265, 106] on span "Atendimento" at bounding box center [255, 109] width 34 height 7
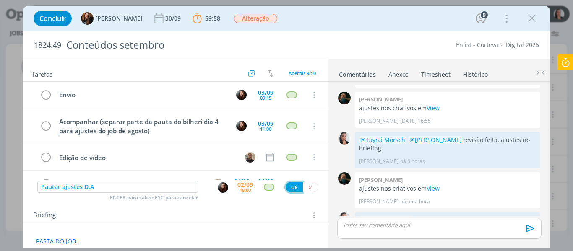
click at [291, 189] on button "Ok" at bounding box center [293, 187] width 17 height 10
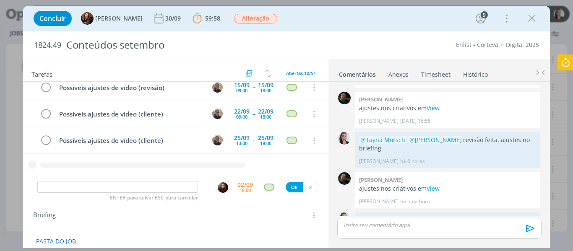
click at [568, 64] on icon at bounding box center [565, 62] width 15 height 16
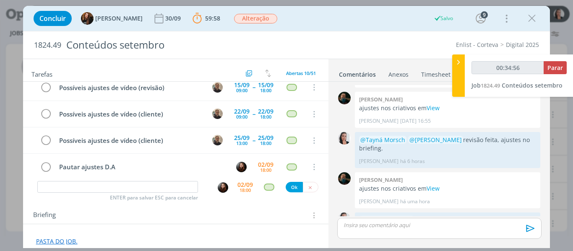
type input "00:34:57"
click at [548, 69] on span "Parar" at bounding box center [555, 68] width 16 height 8
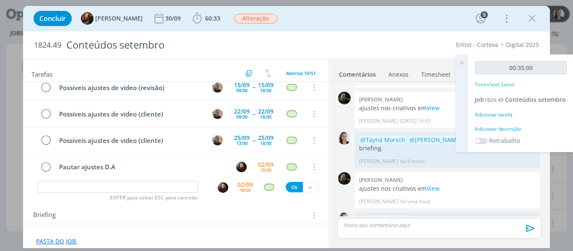
click at [514, 131] on div "Adicionar descrição" at bounding box center [521, 129] width 92 height 8
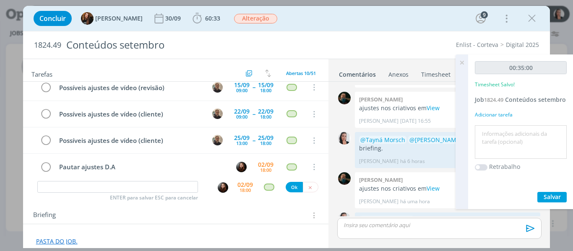
click at [519, 132] on textarea at bounding box center [521, 142] width 88 height 30
type textarea "revisão ajustes 02/09"
click at [555, 195] on span "Salvar" at bounding box center [551, 197] width 17 height 8
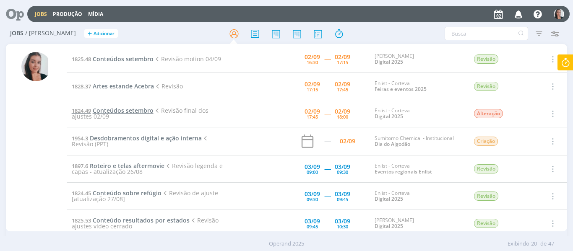
click at [145, 112] on span "Conteúdos setembro" at bounding box center [123, 110] width 61 height 8
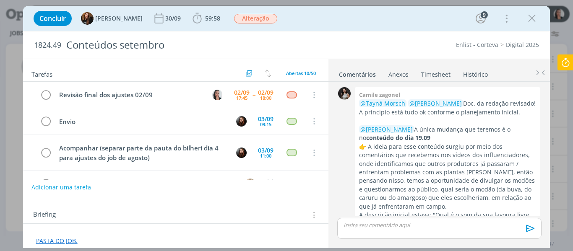
scroll to position [1197, 0]
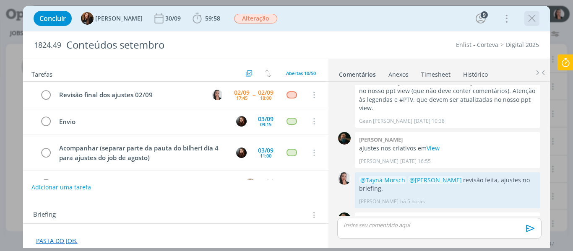
click at [538, 17] on button "dialog" at bounding box center [531, 18] width 13 height 13
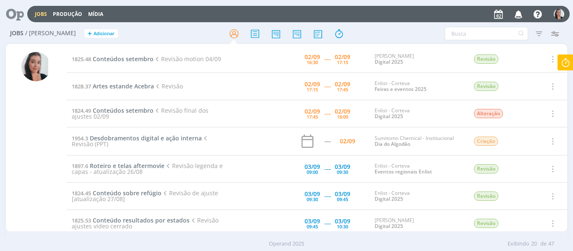
click at [420, 22] on div "Jobs Produção Mídia Notificações Central de Ajuda Área de Membros Implantação o…" at bounding box center [298, 14] width 542 height 16
click at [132, 139] on span "Desdobramentos digital e ação interna" at bounding box center [146, 138] width 112 height 8
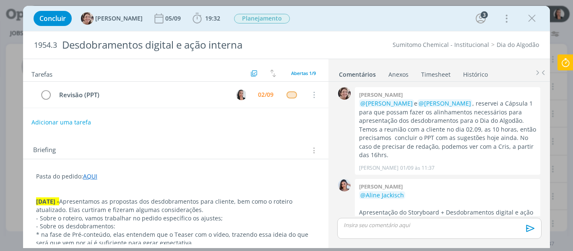
scroll to position [125, 0]
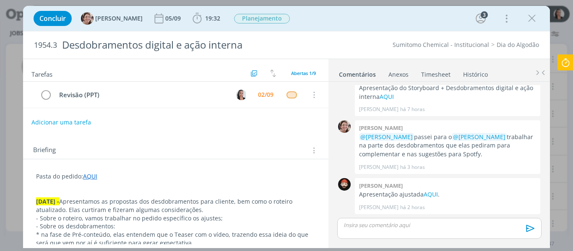
click at [537, 17] on icon "dialog" at bounding box center [531, 18] width 13 height 13
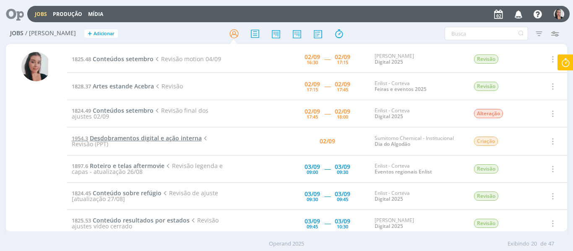
click at [155, 141] on span "Desdobramentos digital e ação interna" at bounding box center [146, 138] width 112 height 8
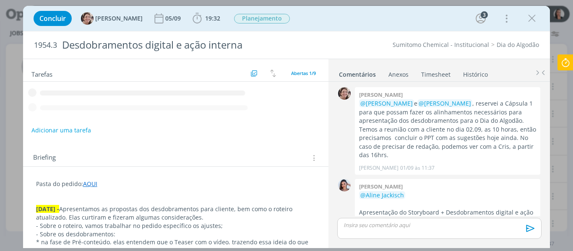
scroll to position [125, 0]
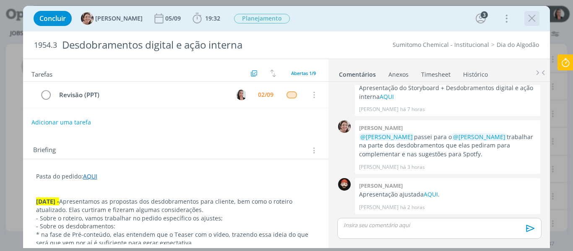
click at [532, 16] on icon "dialog" at bounding box center [531, 18] width 13 height 13
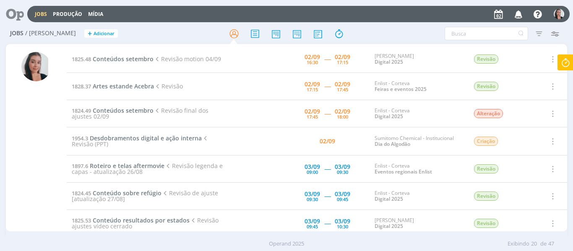
click at [401, 33] on div "Filtros Filtrar Limpar Tipo Jobs e Tarefas Data Personalizado a Situação dos jo…" at bounding box center [473, 33] width 179 height 13
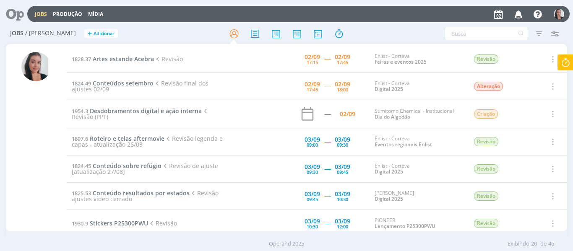
click at [119, 80] on span "Conteúdos setembro" at bounding box center [123, 83] width 61 height 8
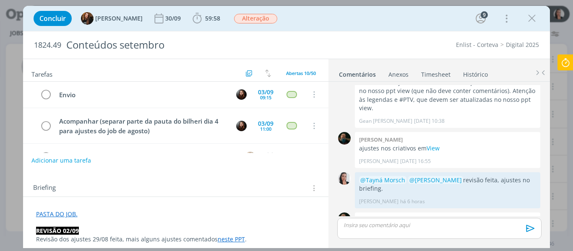
scroll to position [42, 0]
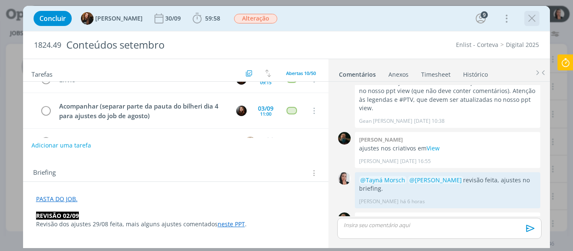
click at [529, 20] on icon "dialog" at bounding box center [531, 18] width 13 height 13
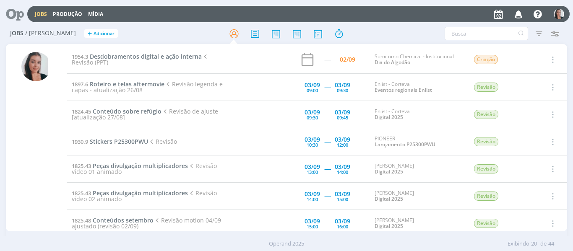
click at [373, 27] on div at bounding box center [286, 33] width 187 height 15
